Goal: Information Seeking & Learning: Find specific fact

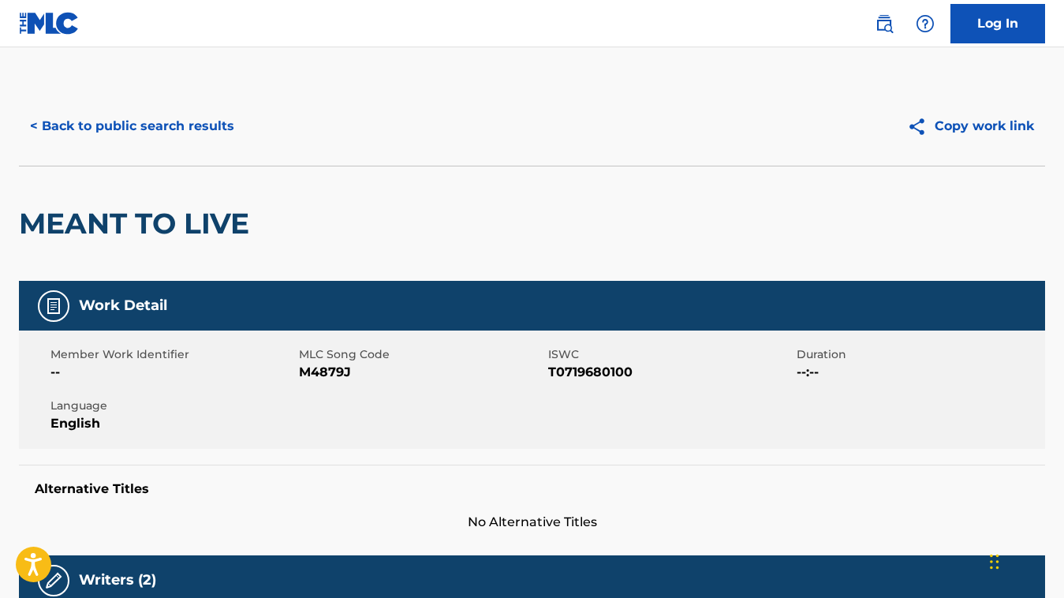
click at [139, 120] on button "< Back to public search results" at bounding box center [132, 125] width 226 height 39
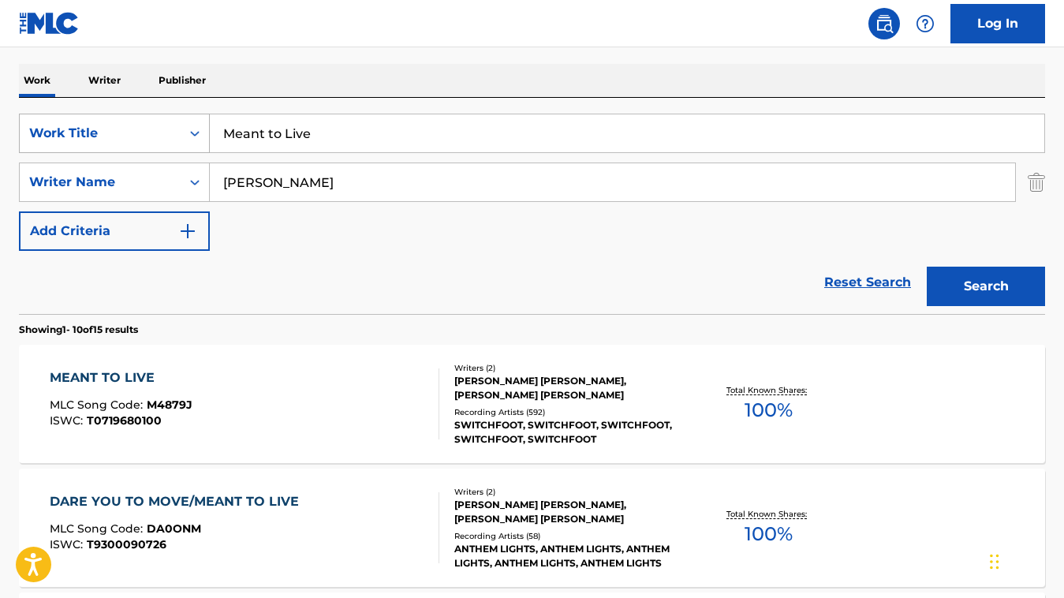
drag, startPoint x: 323, startPoint y: 129, endPoint x: 202, endPoint y: 129, distance: 121.4
click at [202, 129] on div "SearchWithCriteriaf6ade6af-3cd8-44b3-a012-0da2d443d1b4 Work Title Meant to Live" at bounding box center [532, 133] width 1026 height 39
paste input "Night Vision"
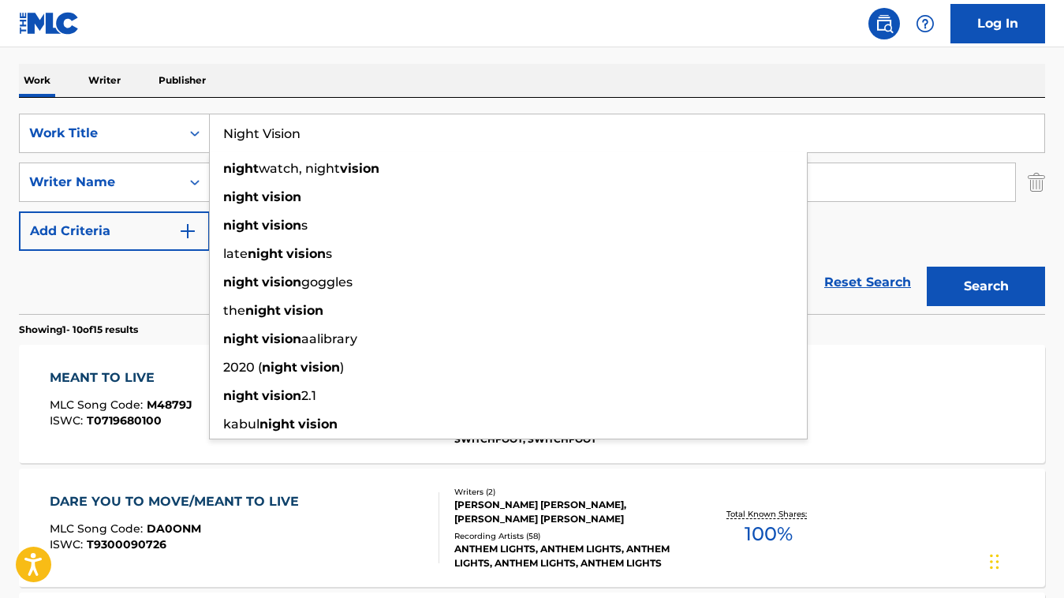
type input "Night Vision"
click at [187, 309] on div "Reset Search Search" at bounding box center [532, 282] width 1026 height 63
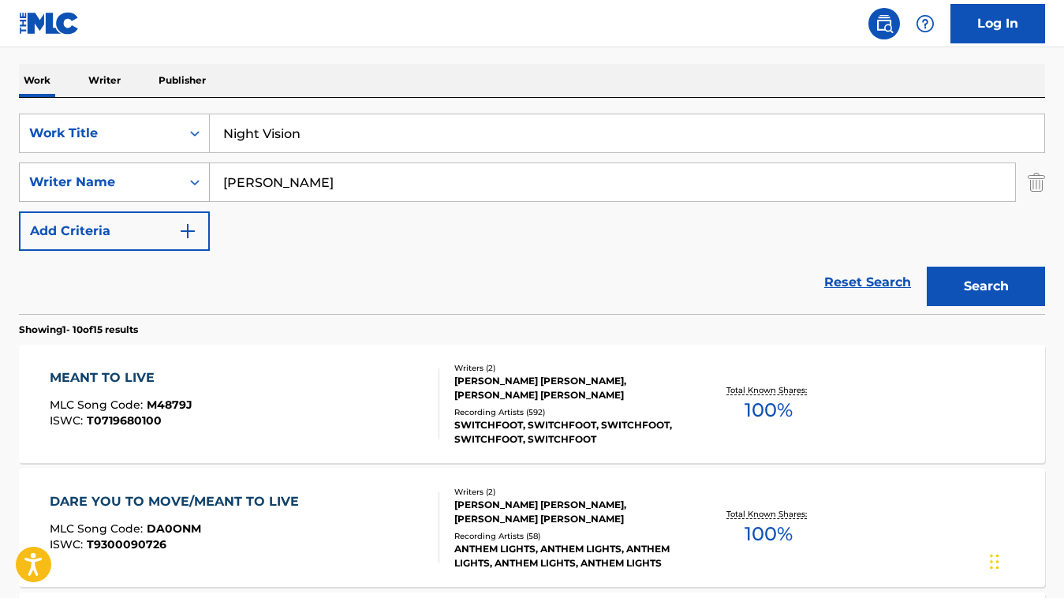
drag, startPoint x: 349, startPoint y: 185, endPoint x: 208, endPoint y: 164, distance: 142.7
click at [212, 166] on input "[PERSON_NAME]" at bounding box center [612, 182] width 805 height 38
paste input "[PERSON_NAME]"
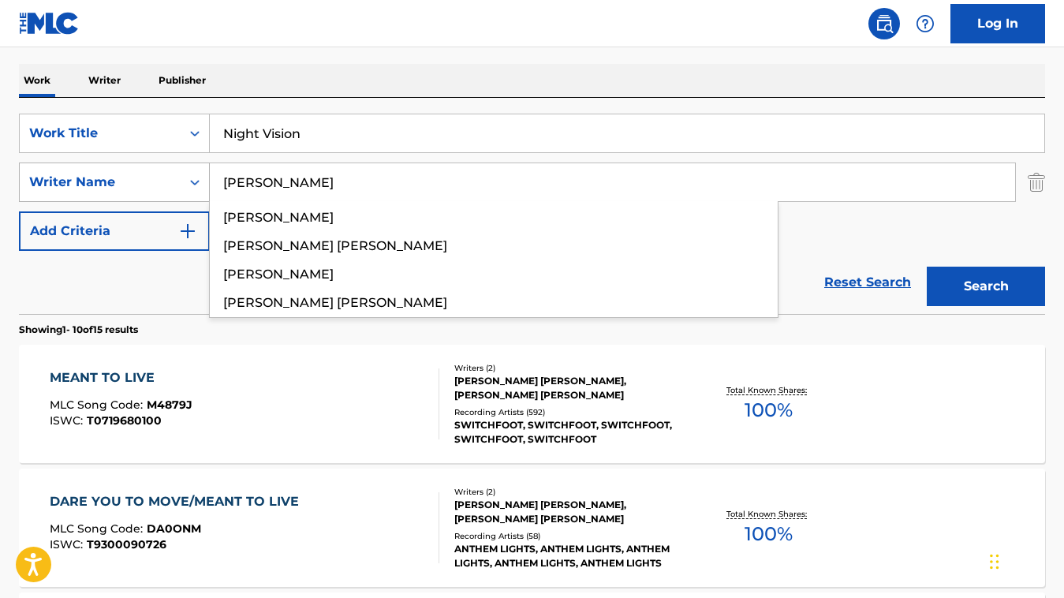
type input "[PERSON_NAME]"
click at [927, 267] on button "Search" at bounding box center [986, 286] width 118 height 39
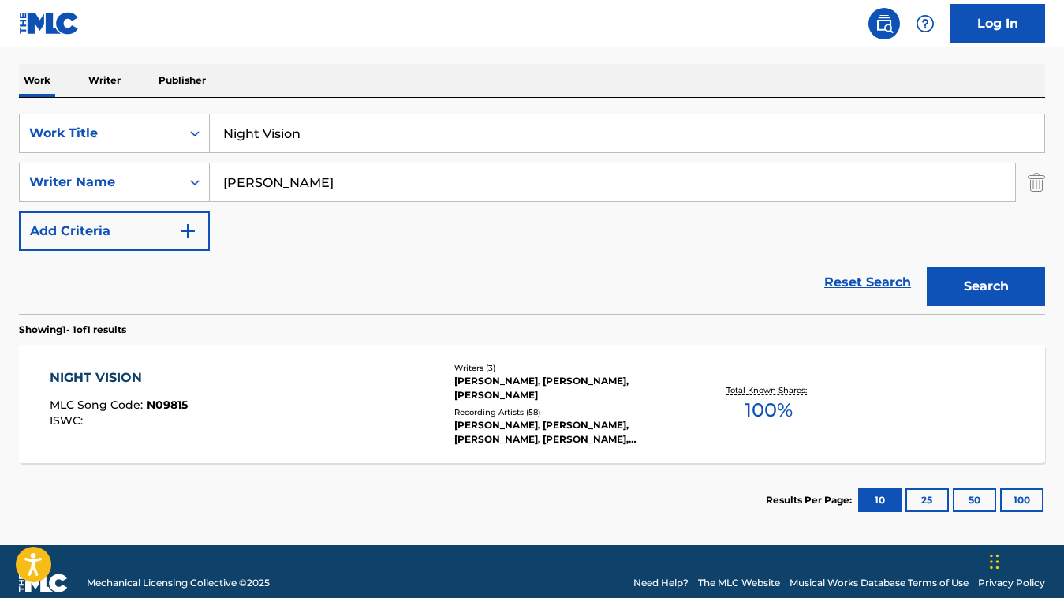
scroll to position [260, 0]
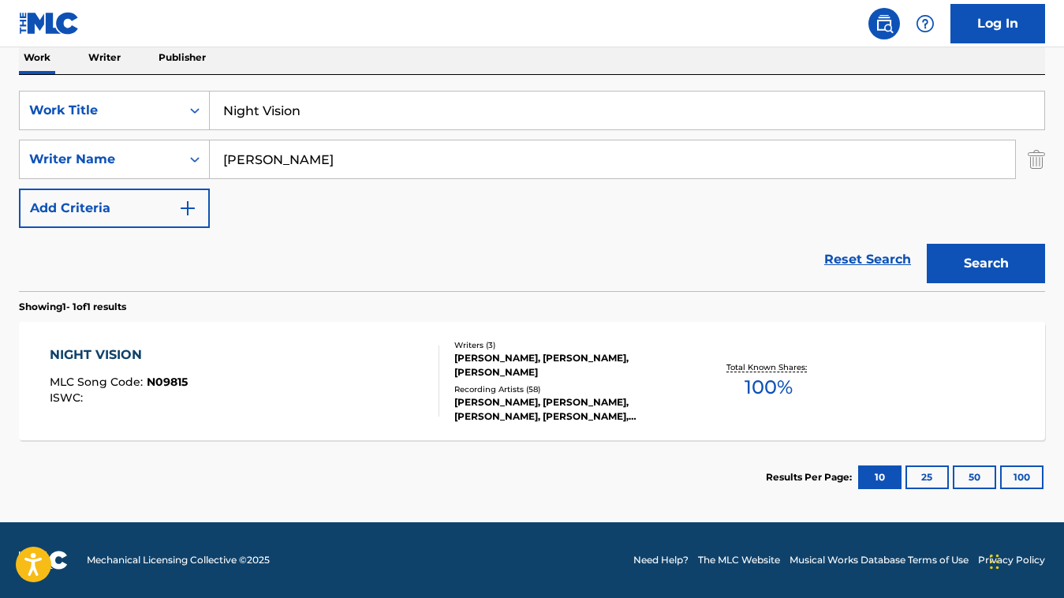
click at [363, 382] on div "NIGHT VISION MLC Song Code : N09815 ISWC :" at bounding box center [245, 380] width 390 height 71
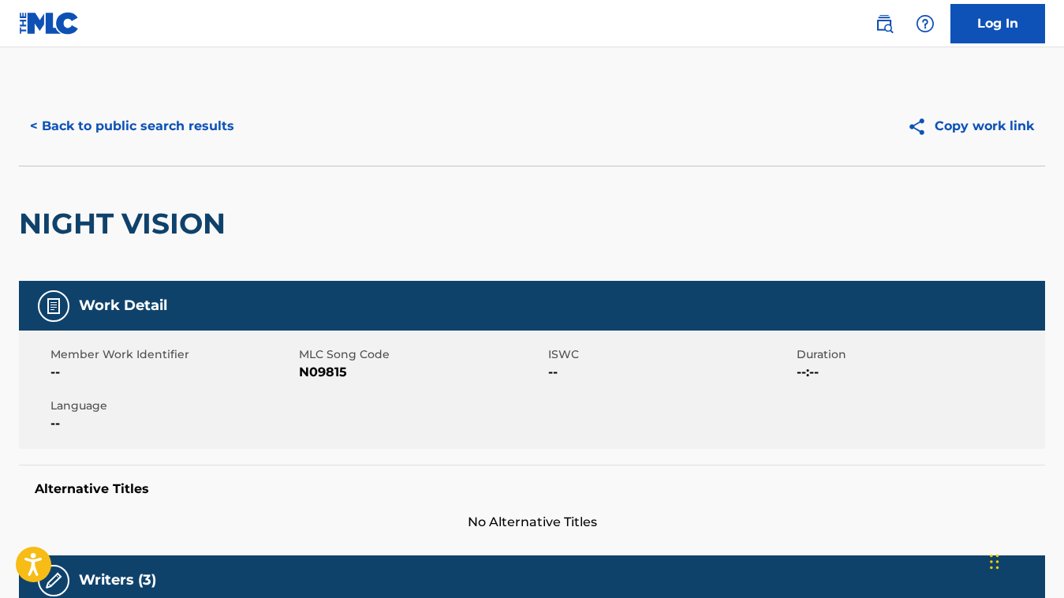
click at [51, 126] on button "< Back to public search results" at bounding box center [132, 125] width 226 height 39
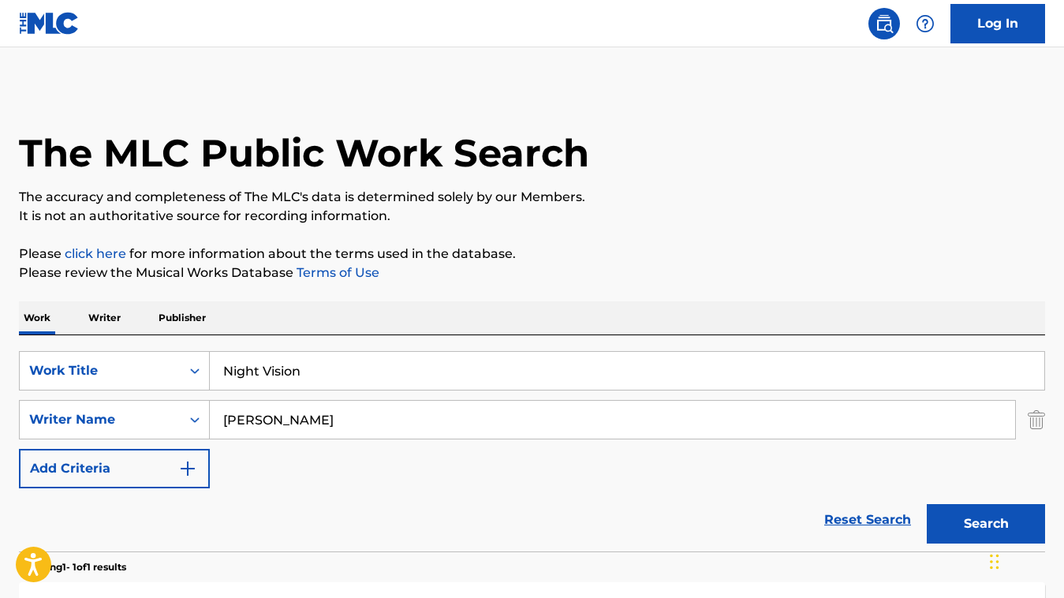
scroll to position [170, 0]
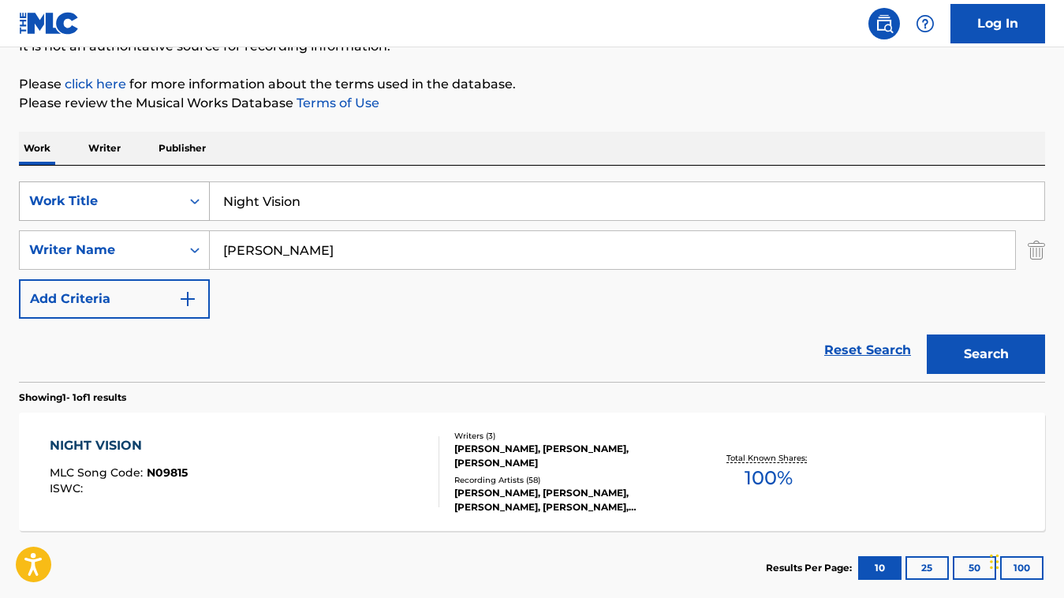
drag, startPoint x: 357, startPoint y: 210, endPoint x: 196, endPoint y: 196, distance: 161.4
click at [196, 197] on div "SearchWithCriteriaf6ade6af-3cd8-44b3-a012-0da2d443d1b4 Work Title Night Vision" at bounding box center [532, 200] width 1026 height 39
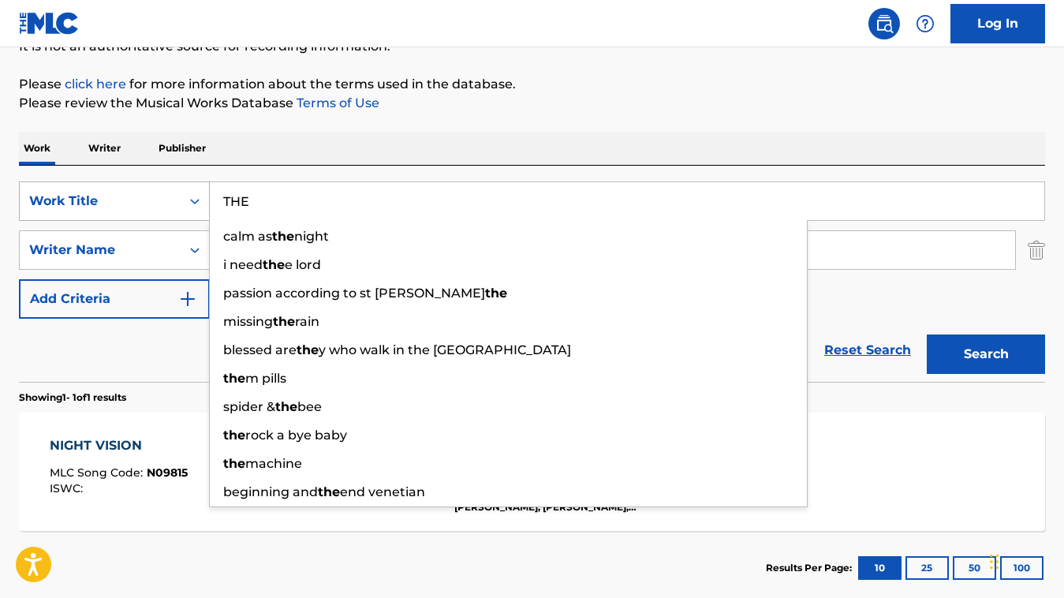
paste input "PRAYER"
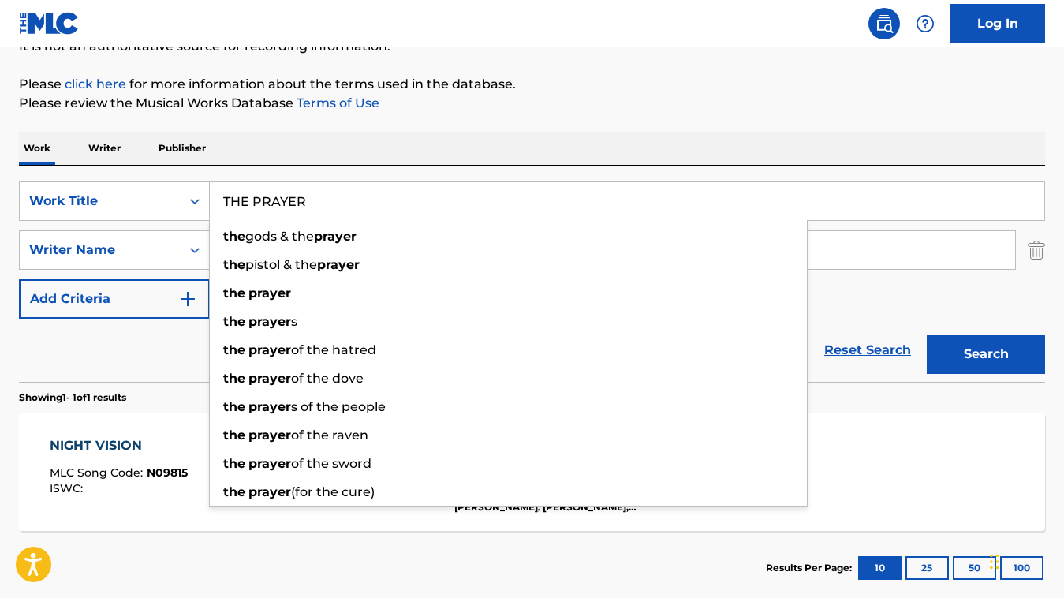
drag, startPoint x: 320, startPoint y: 202, endPoint x: 211, endPoint y: 190, distance: 109.5
click at [211, 190] on input "THE PRAYER" at bounding box center [627, 201] width 834 height 38
type input "THE PRAYER"
click at [174, 340] on div "Reset Search Search" at bounding box center [532, 350] width 1026 height 63
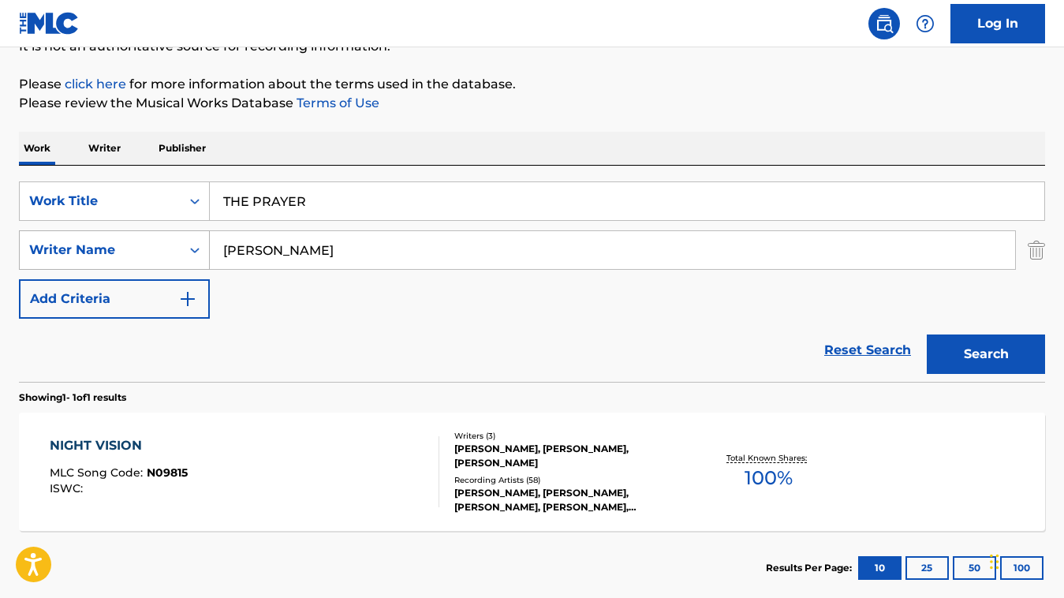
drag, startPoint x: 326, startPoint y: 258, endPoint x: 184, endPoint y: 247, distance: 142.4
click at [184, 247] on div "SearchWithCriteria31c89f8c-c827-41ee-9d88-1e1af83e5ccb Writer Name [PERSON_NAME]" at bounding box center [532, 249] width 1026 height 39
paste input "[PERSON_NAME]"
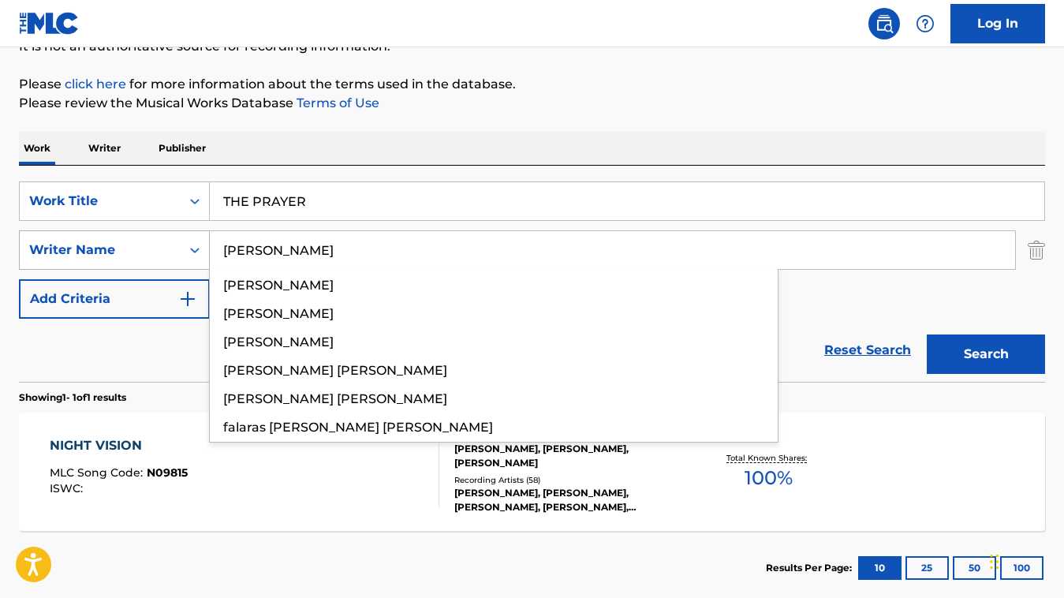
type input "[PERSON_NAME]"
click at [927, 334] on button "Search" at bounding box center [986, 353] width 118 height 39
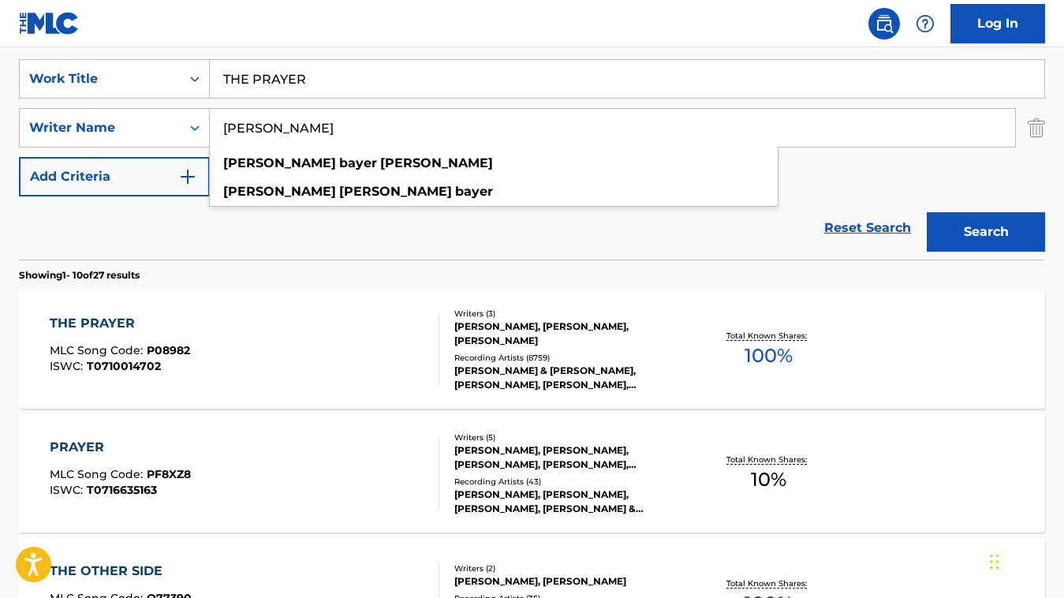
scroll to position [293, 0]
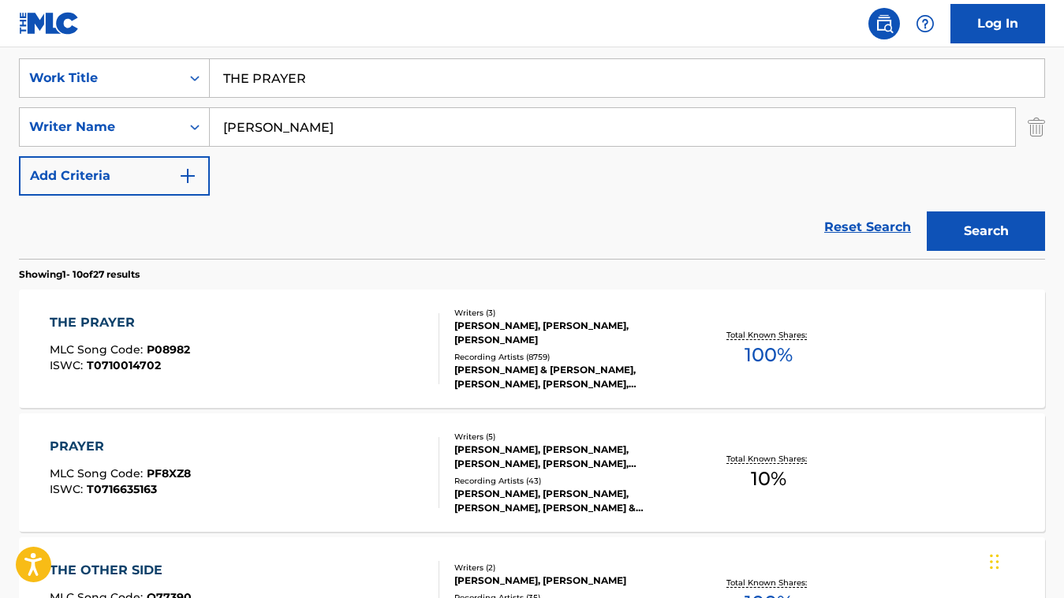
click at [266, 356] on div "THE PRAYER MLC Song Code : P08982 ISWC : T0710014702" at bounding box center [245, 348] width 390 height 71
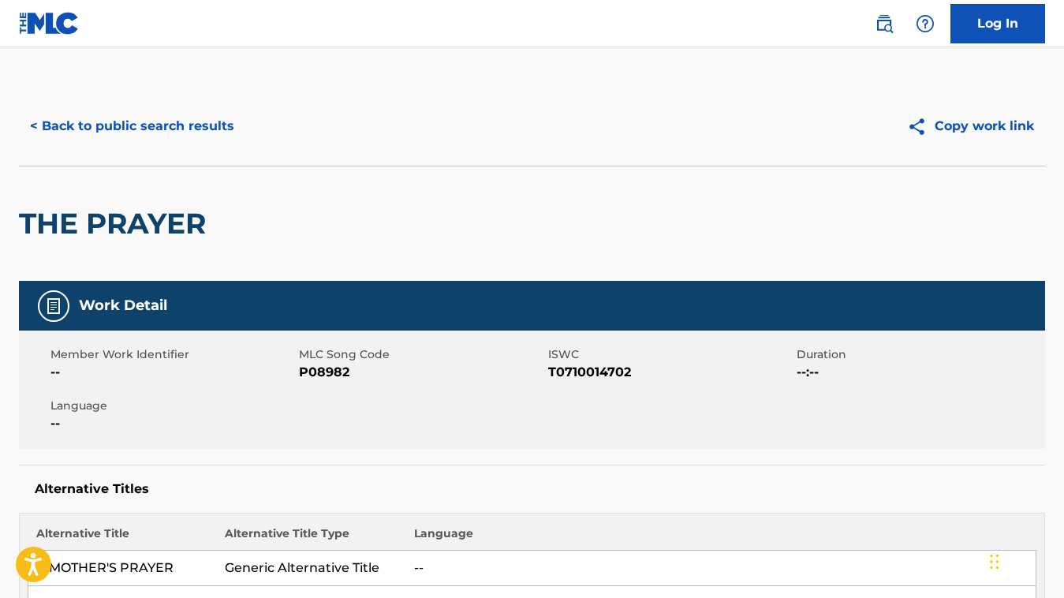
click at [191, 137] on button "< Back to public search results" at bounding box center [132, 125] width 226 height 39
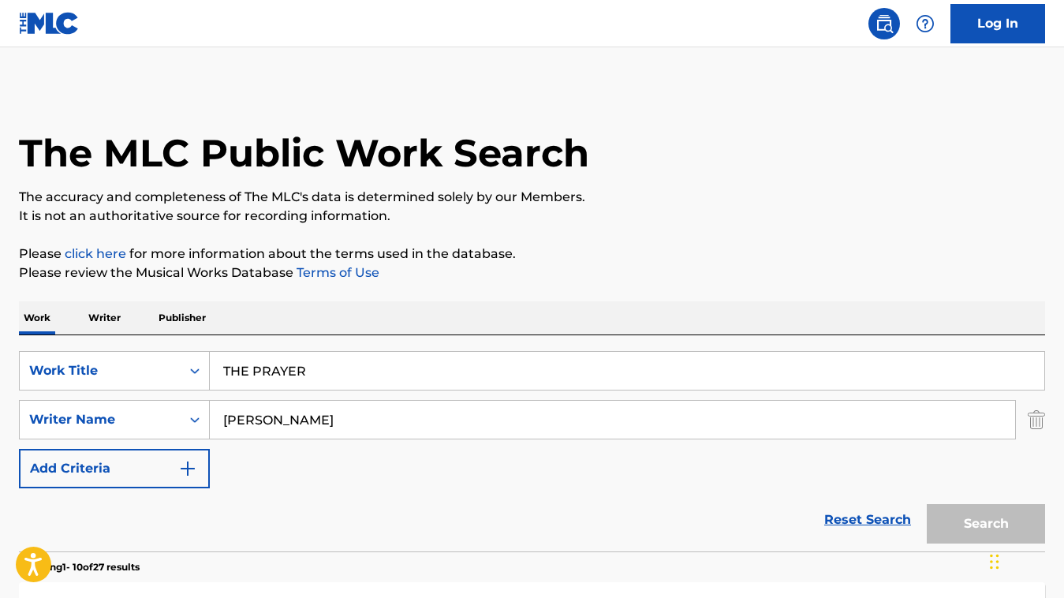
scroll to position [293, 0]
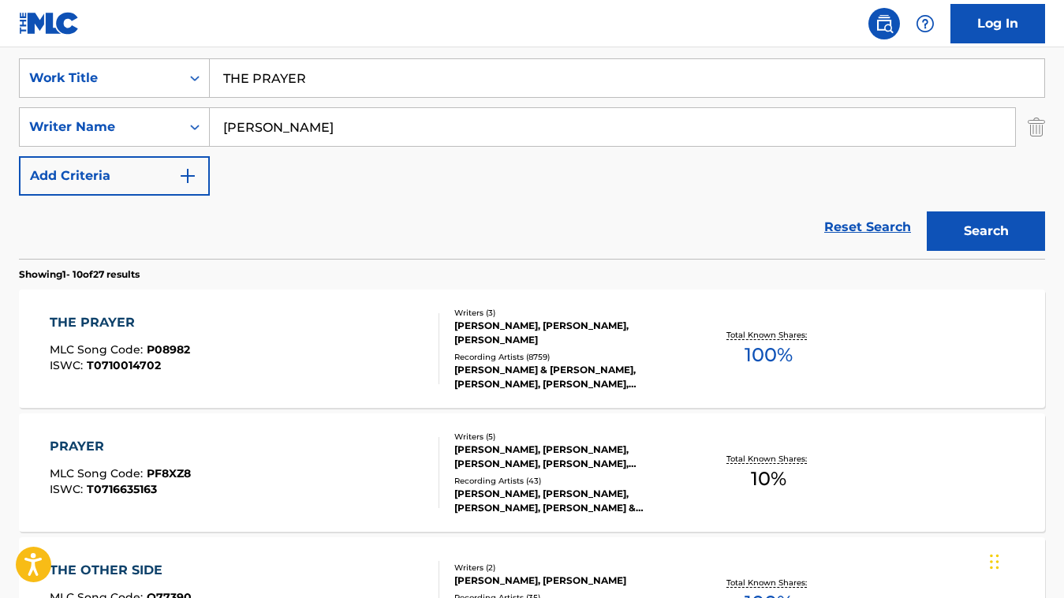
drag, startPoint x: 316, startPoint y: 84, endPoint x: 227, endPoint y: 68, distance: 90.6
click at [227, 68] on input "THE PRAYER" at bounding box center [627, 78] width 834 height 38
paste input "GENTLE RAIN"
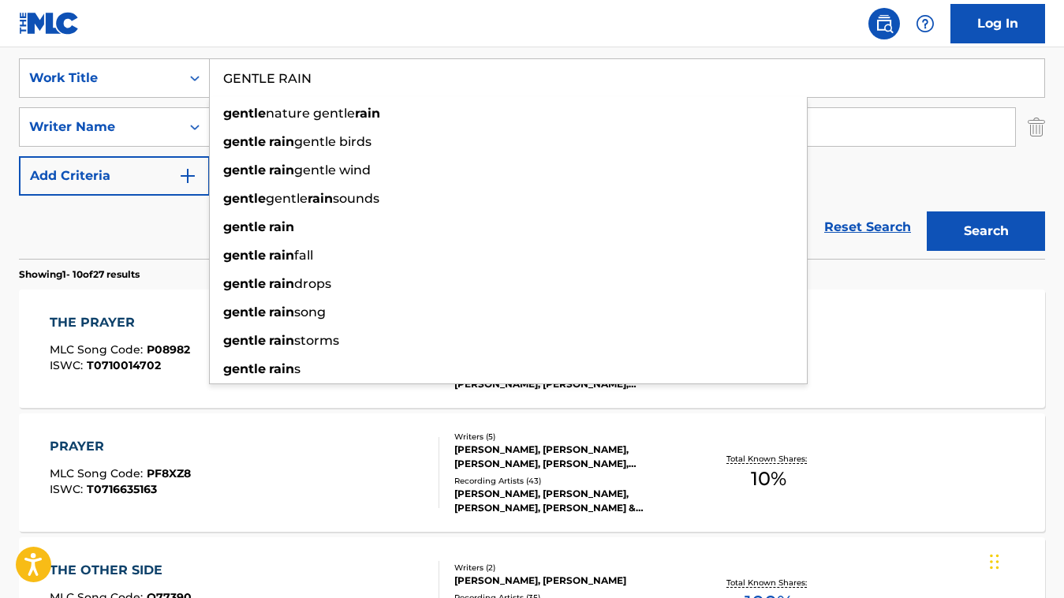
type input "GENTLE RAIN"
click at [190, 238] on div "Reset Search Search" at bounding box center [532, 227] width 1026 height 63
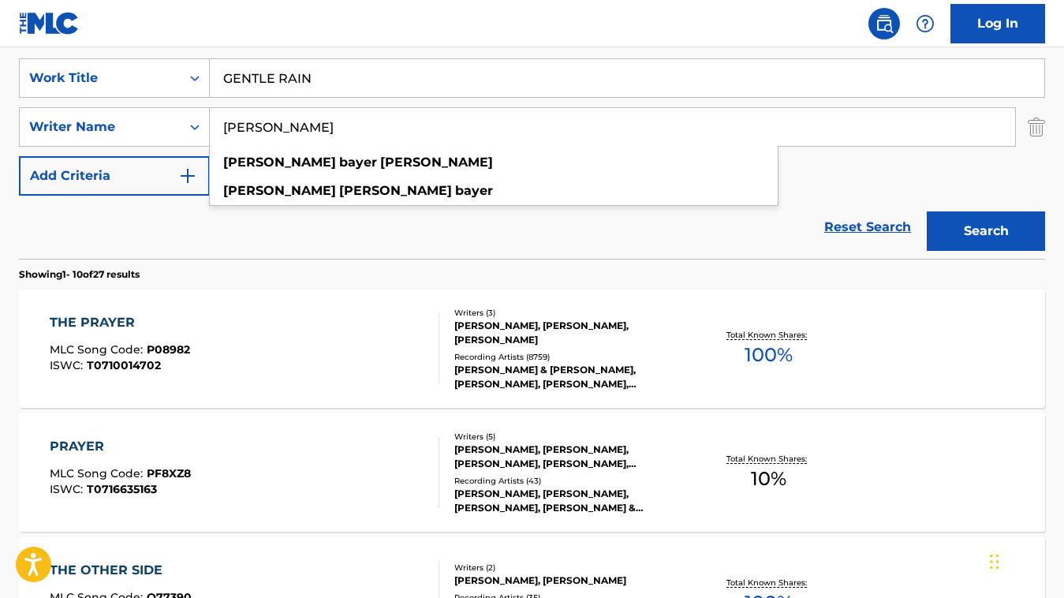
drag, startPoint x: 378, startPoint y: 130, endPoint x: 226, endPoint y: 125, distance: 152.3
click at [226, 125] on input "[PERSON_NAME]" at bounding box center [612, 127] width 805 height 38
paste input "[PERSON_NAME]"
type input "[PERSON_NAME]"
click at [927, 211] on button "Search" at bounding box center [986, 230] width 118 height 39
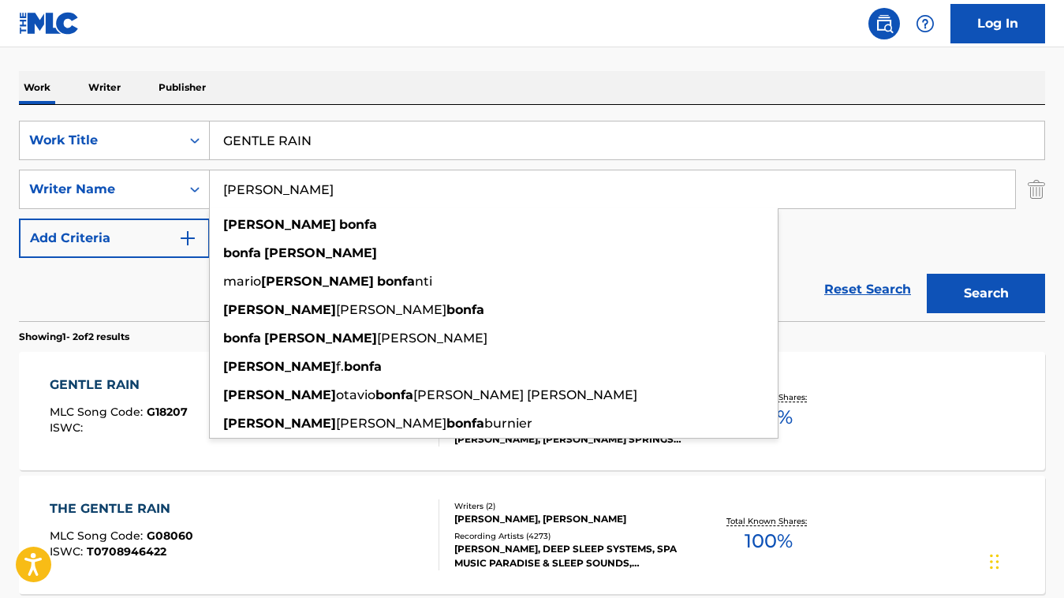
scroll to position [250, 0]
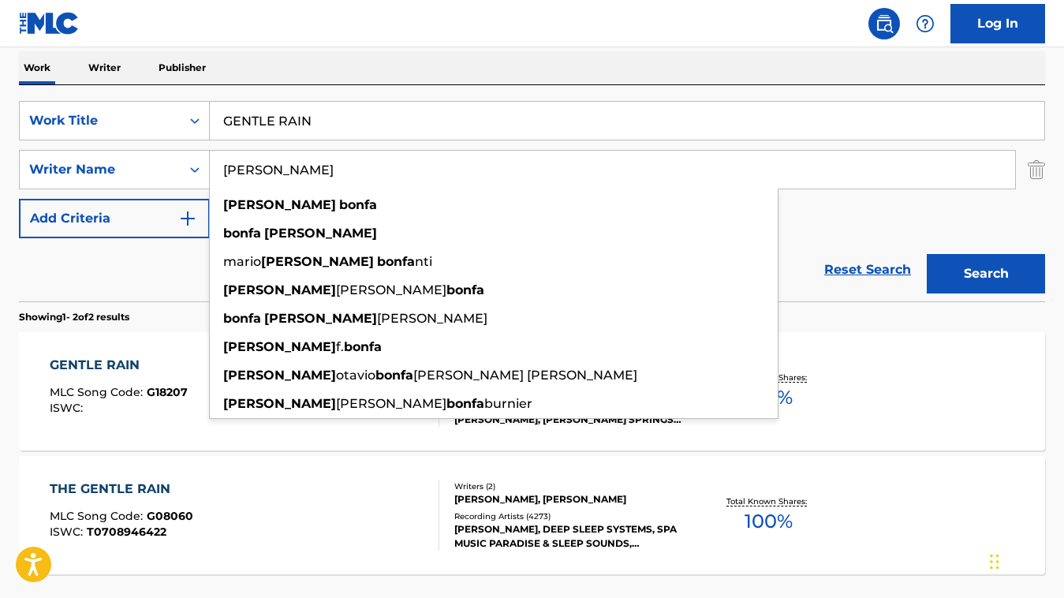
click at [93, 313] on p "Showing 1 - 2 of 2 results" at bounding box center [74, 317] width 110 height 14
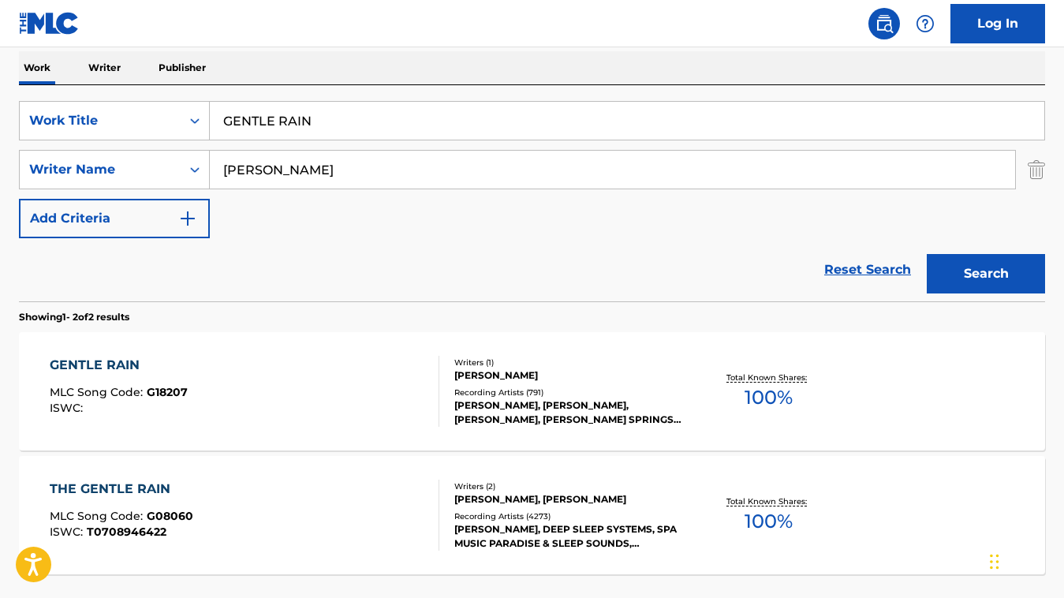
click at [349, 381] on div "GENTLE RAIN MLC Song Code : G18207 ISWC :" at bounding box center [245, 391] width 390 height 71
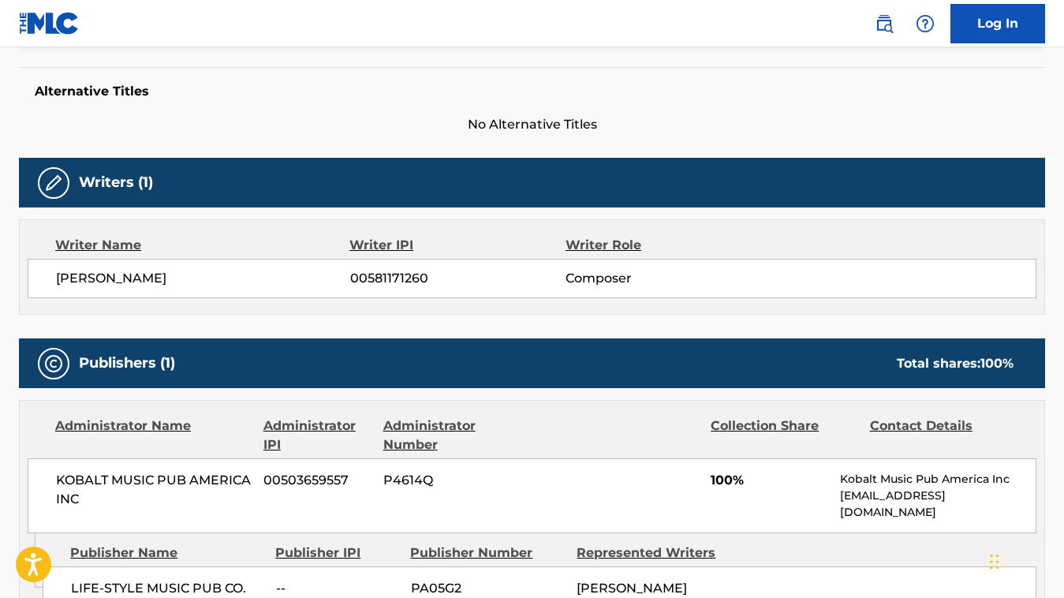
scroll to position [534, 0]
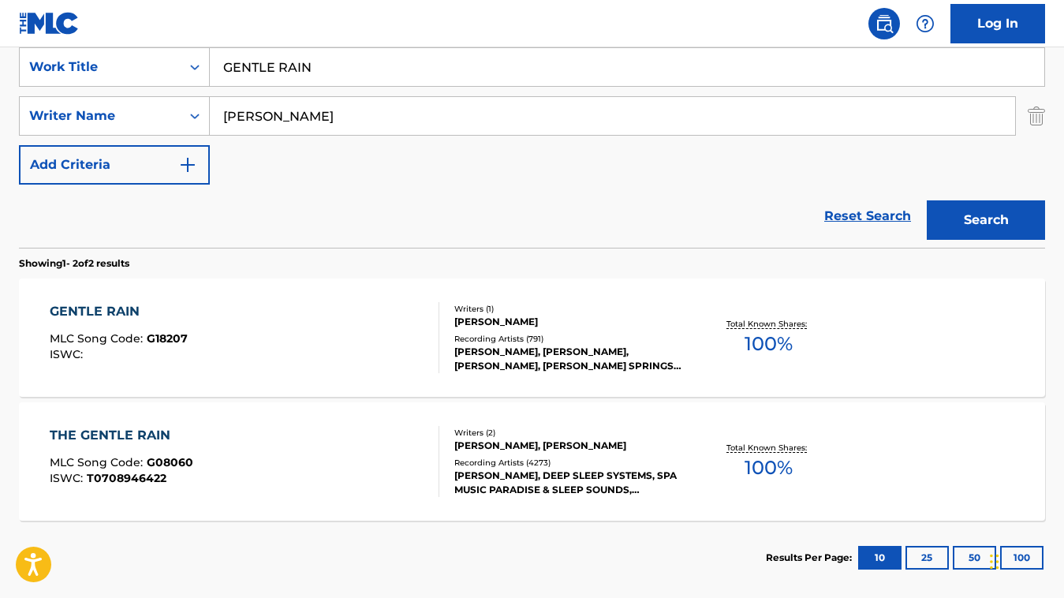
scroll to position [384, 0]
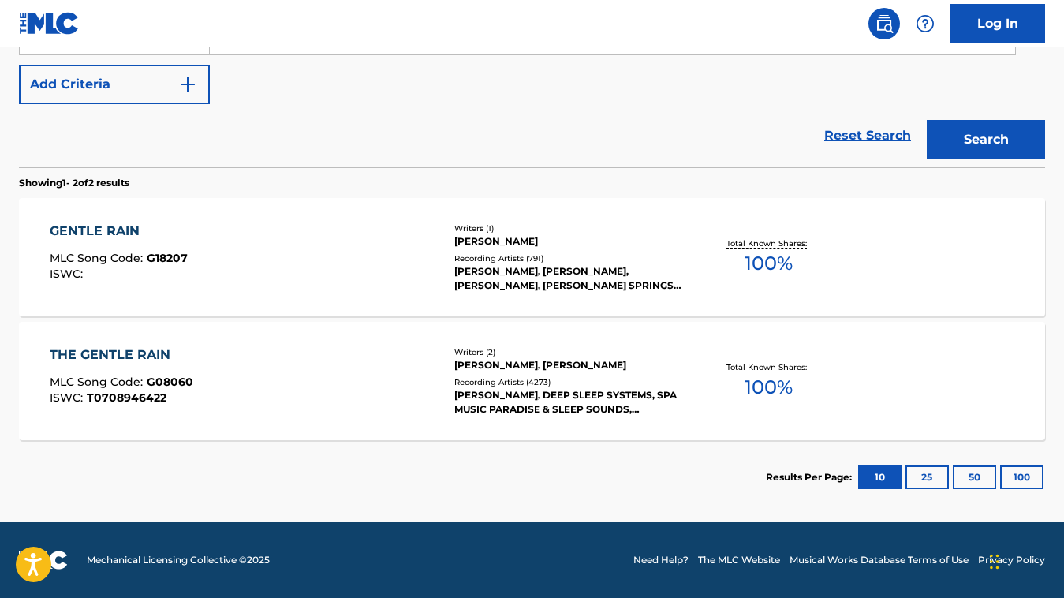
click at [396, 398] on div "THE GENTLE RAIN MLC Song Code : G08060 ISWC : T0708946422" at bounding box center [245, 380] width 390 height 71
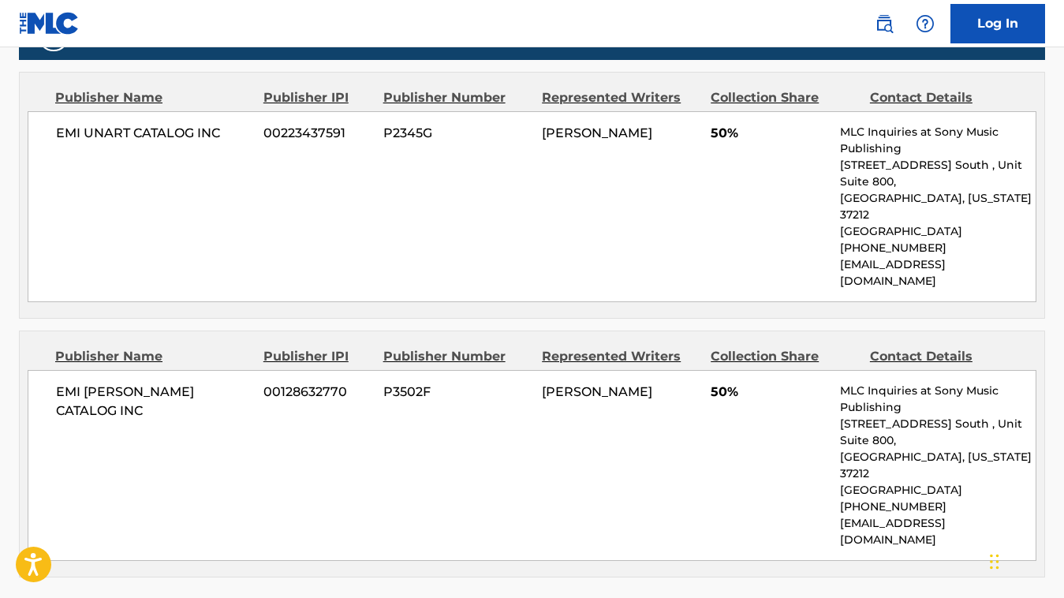
scroll to position [845, 0]
